Goal: Book appointment/travel/reservation

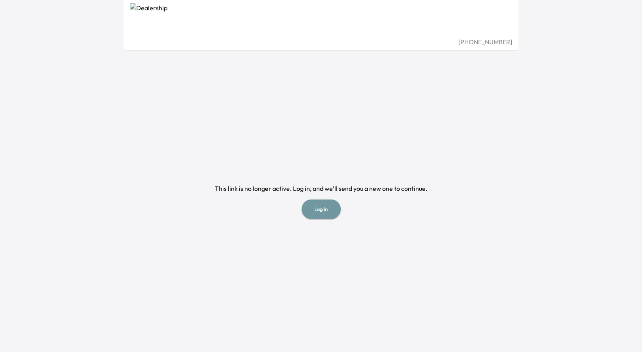
click at [332, 205] on button "Log in" at bounding box center [321, 208] width 39 height 19
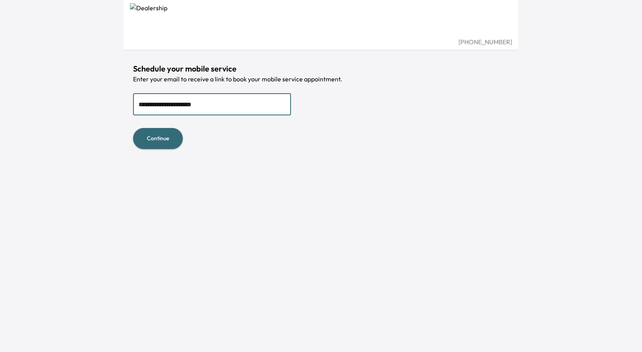
type input "**********"
click at [169, 138] on button "Continue" at bounding box center [158, 138] width 50 height 21
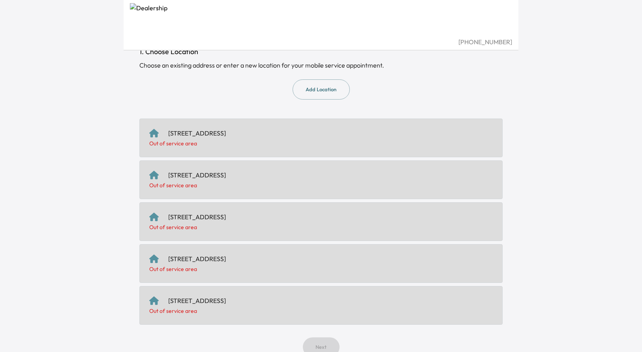
scroll to position [57, 0]
